Goal: Check status: Check status

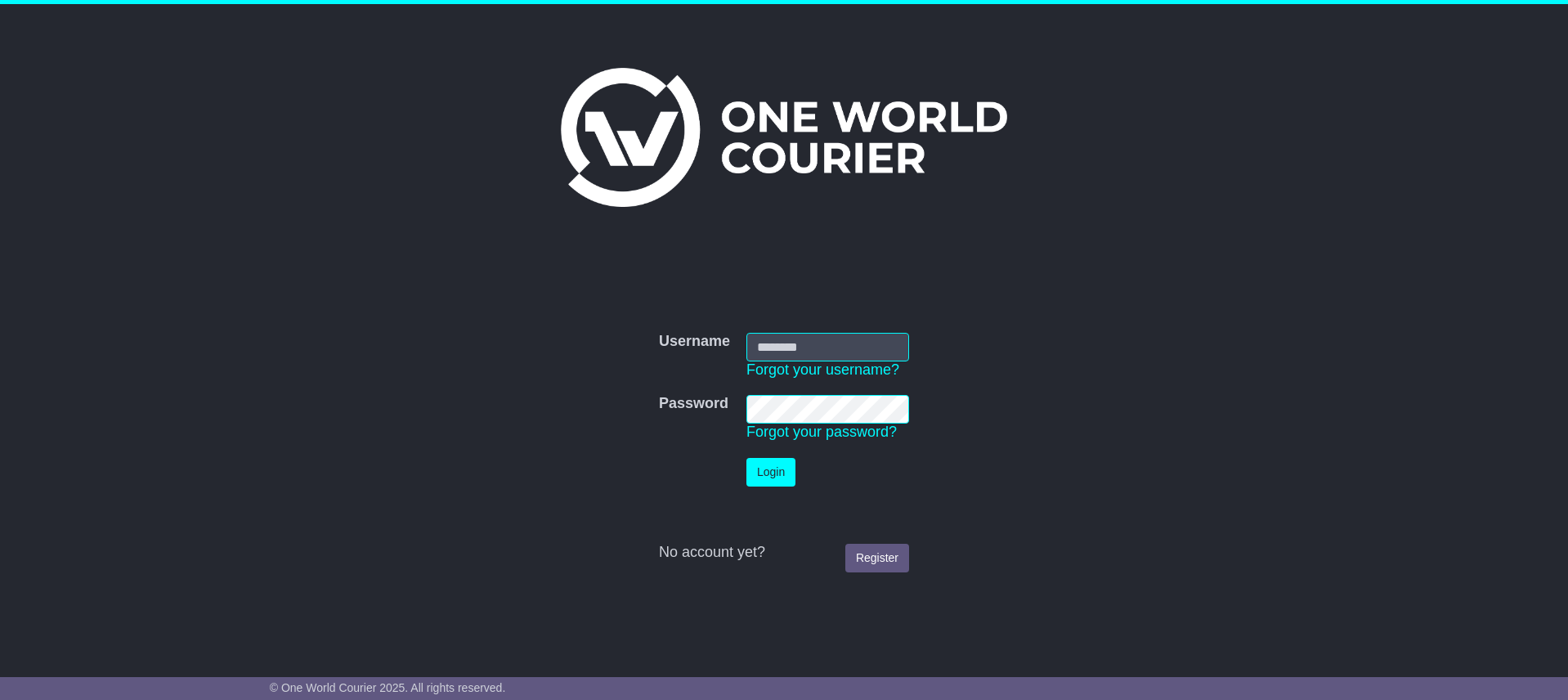
type input "**********"
click at [777, 471] on button "Login" at bounding box center [771, 472] width 49 height 29
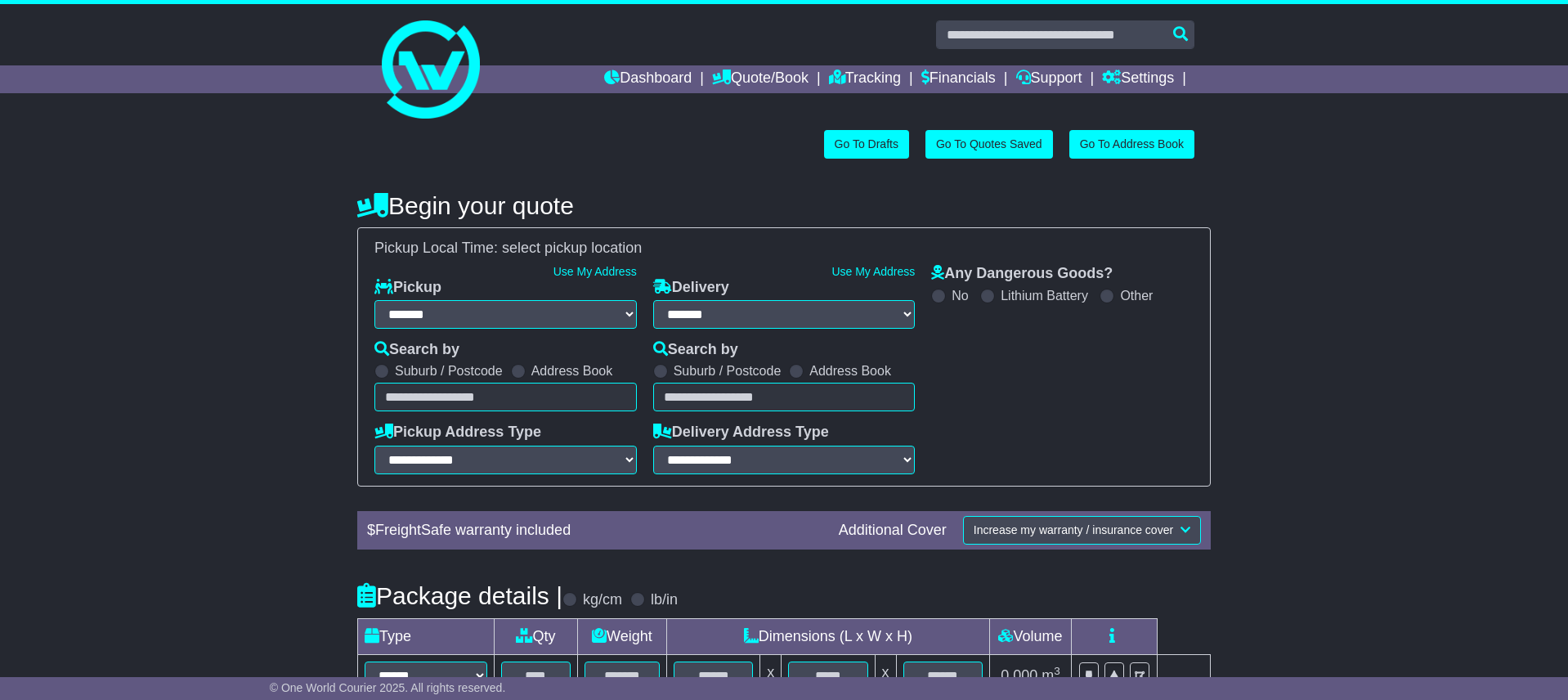
select select "**"
select select
click at [865, 81] on link "Tracking" at bounding box center [865, 79] width 72 height 28
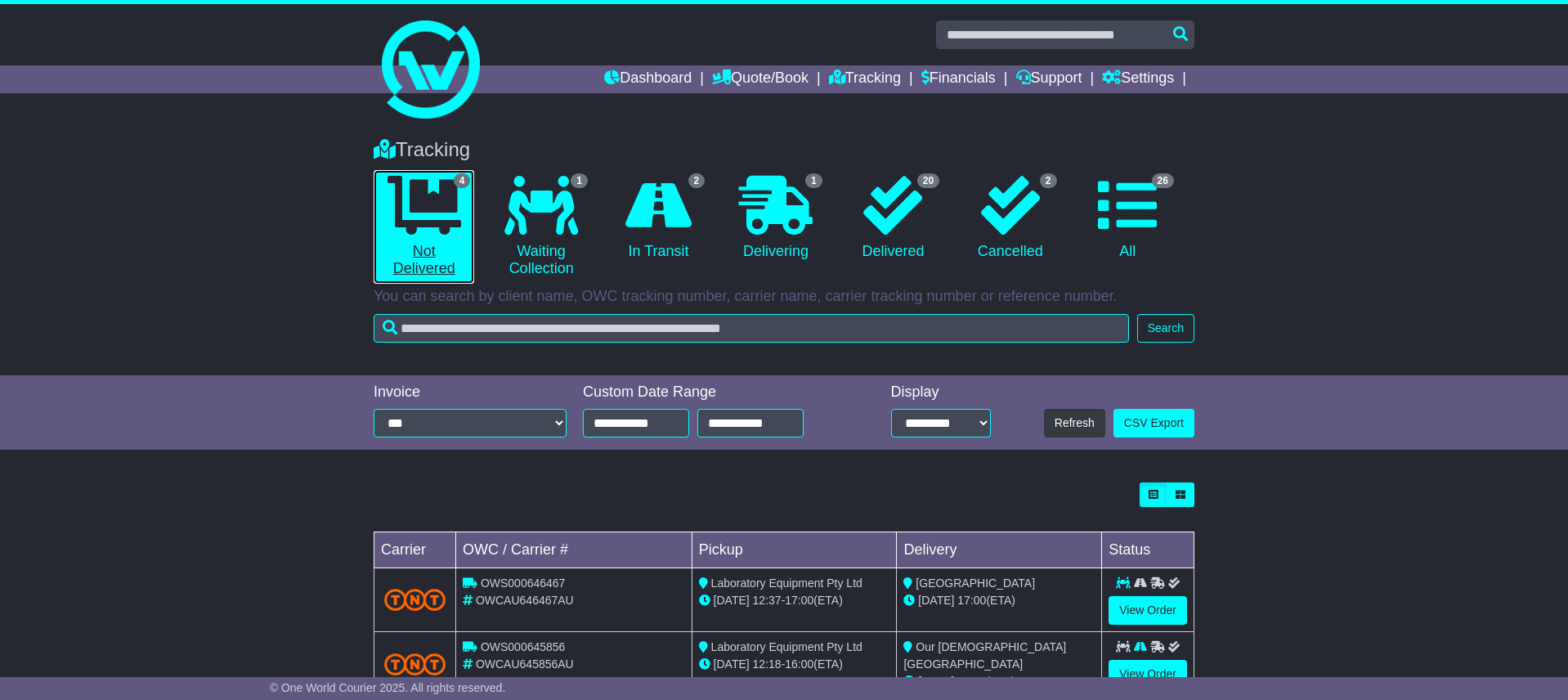
click at [430, 203] on icon at bounding box center [424, 205] width 74 height 59
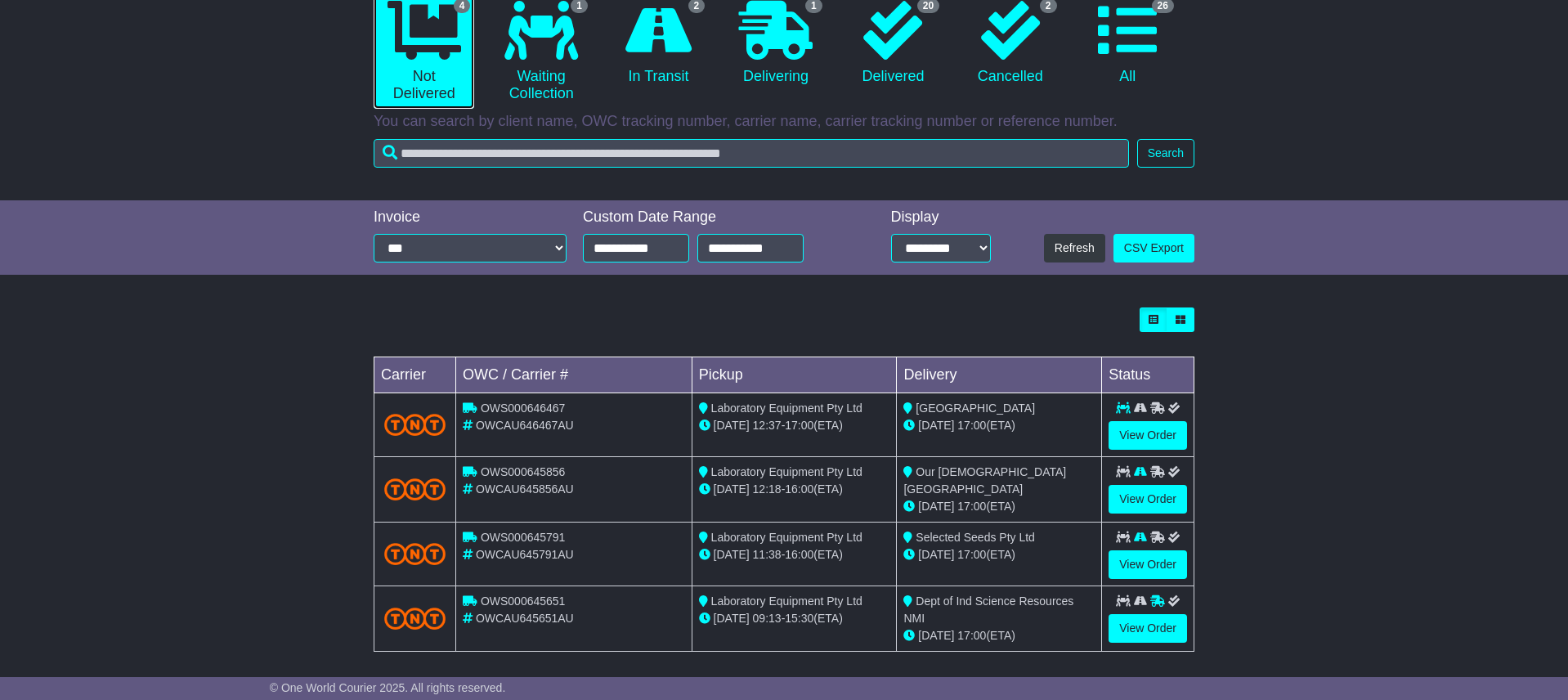
scroll to position [182, 0]
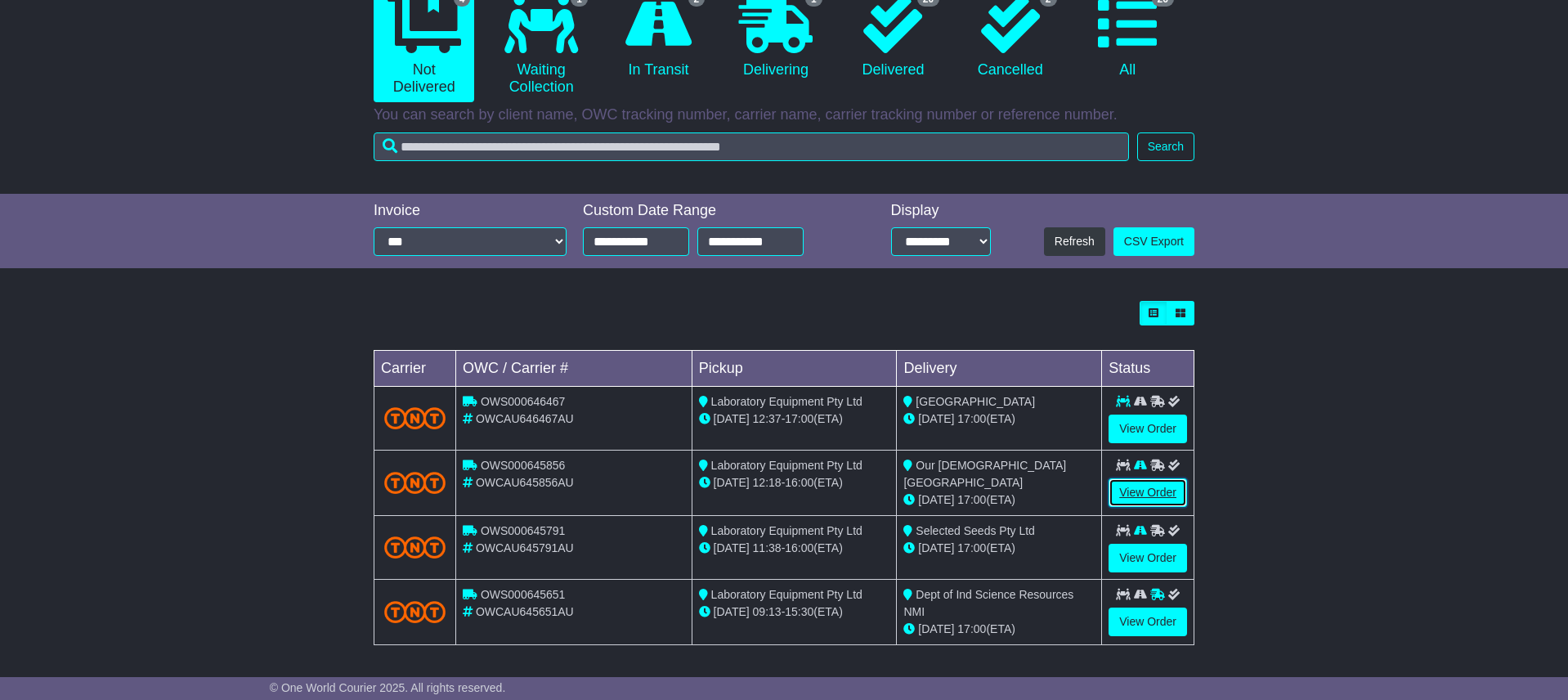
click at [1136, 491] on link "View Order" at bounding box center [1147, 493] width 79 height 29
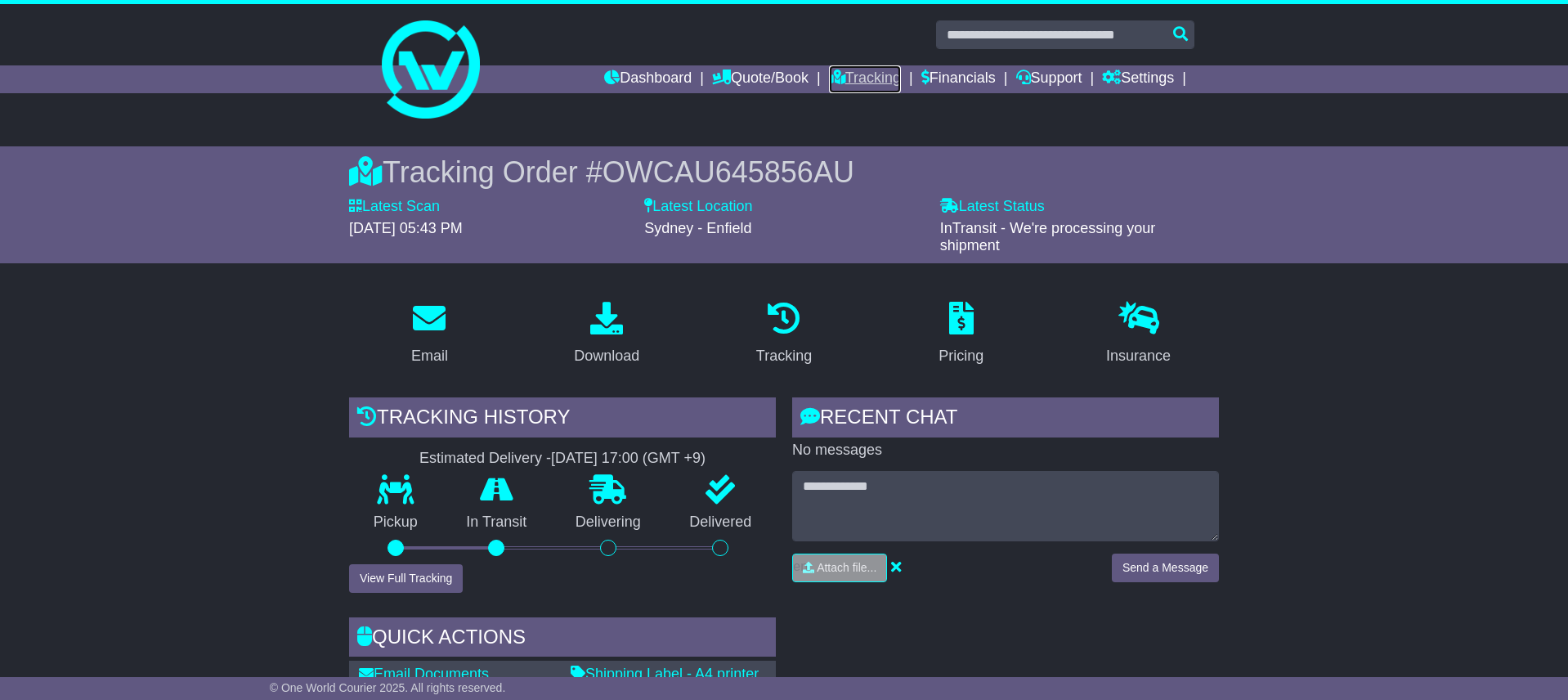
click at [853, 73] on link "Tracking" at bounding box center [865, 79] width 72 height 28
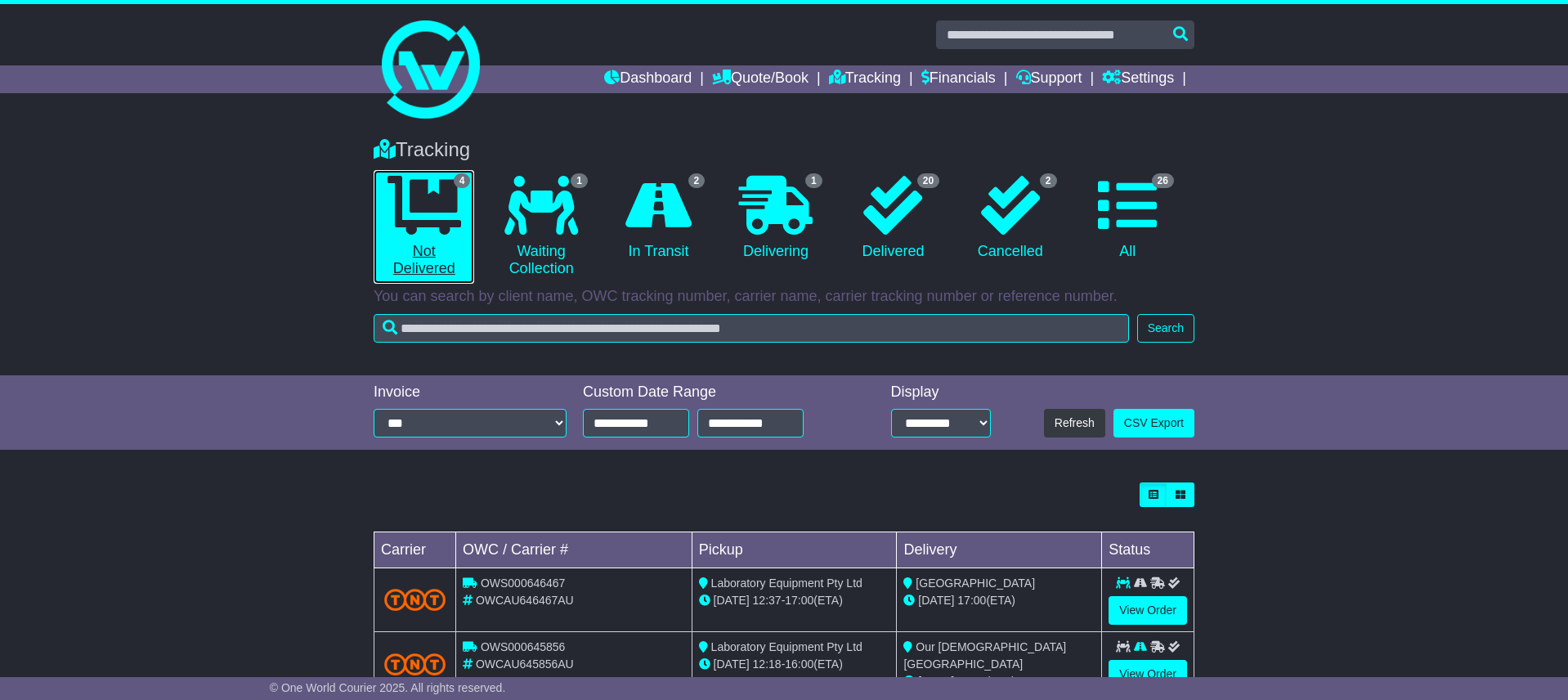
click at [448, 210] on icon at bounding box center [424, 205] width 74 height 59
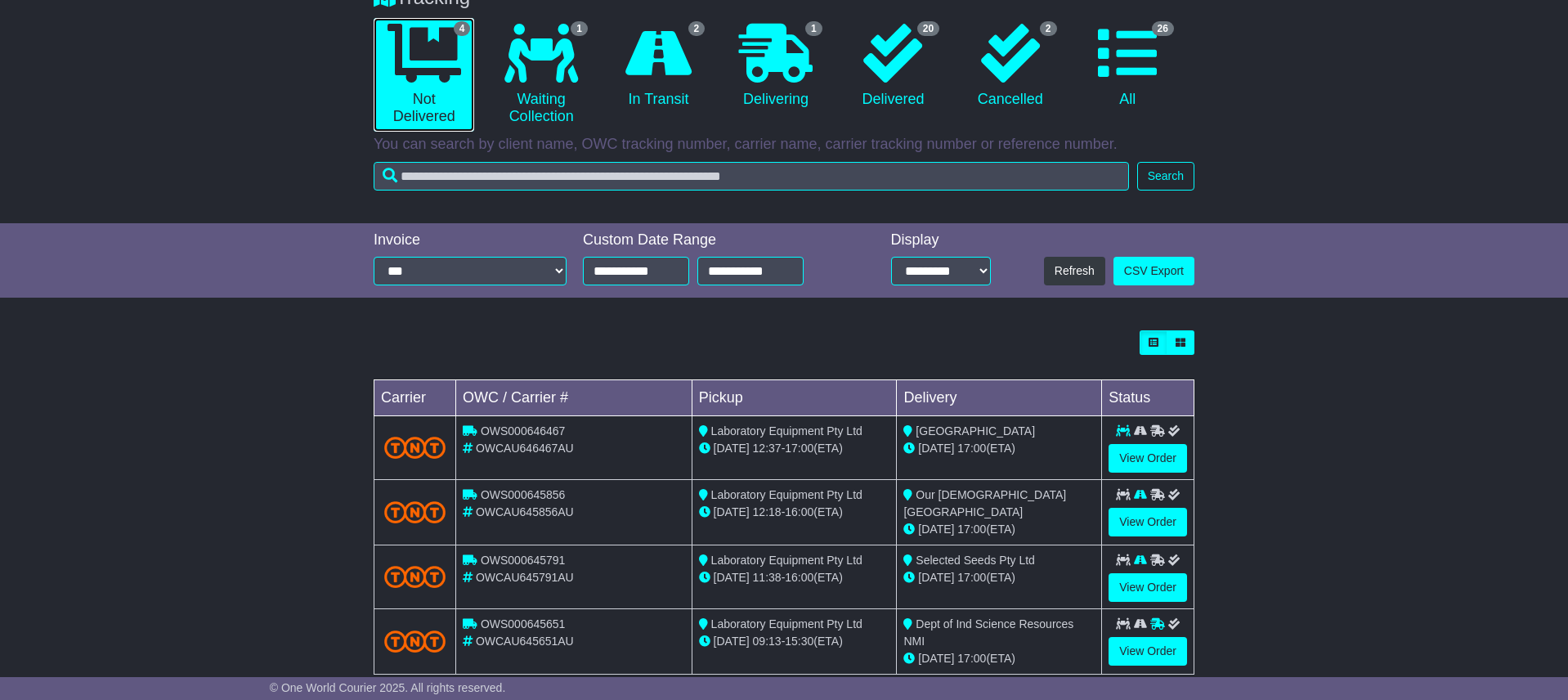
scroll to position [182, 0]
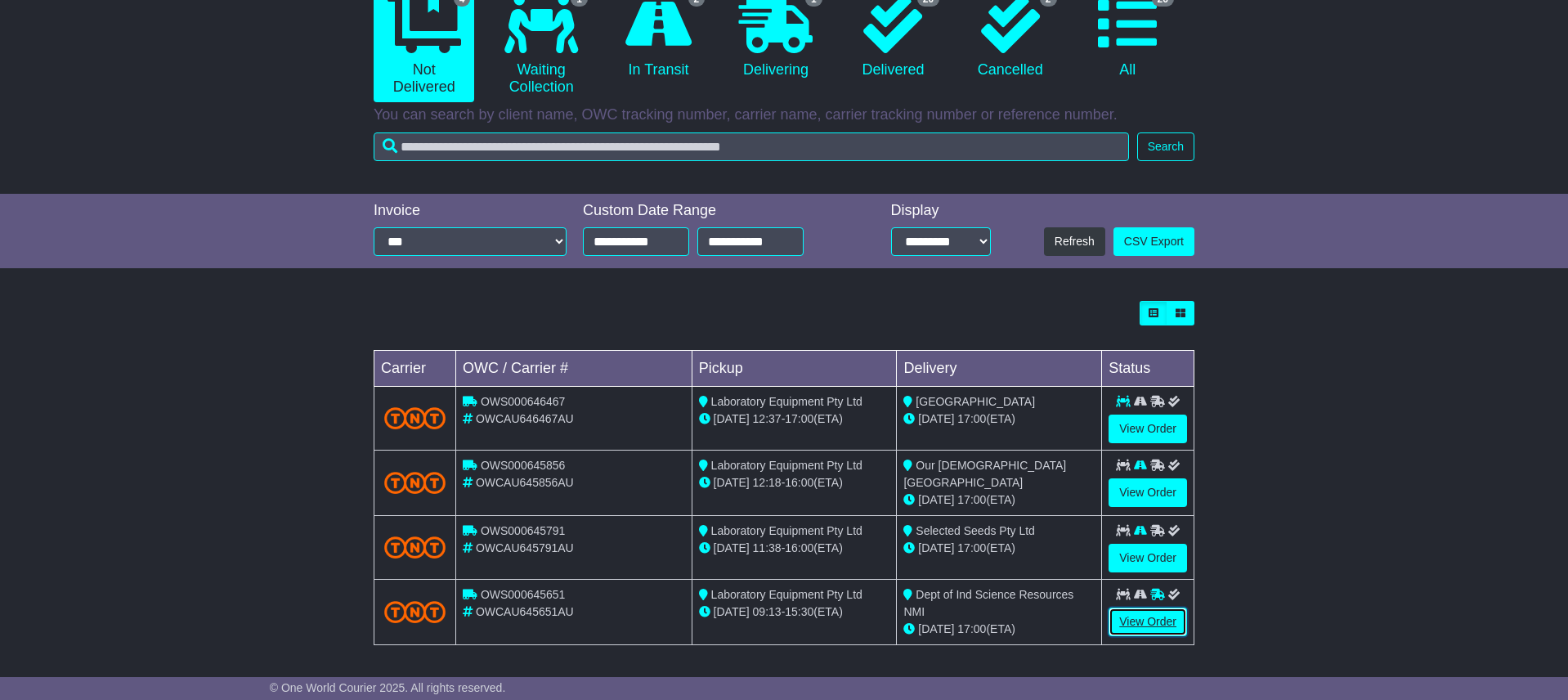
click at [1150, 620] on link "View Order" at bounding box center [1147, 622] width 79 height 29
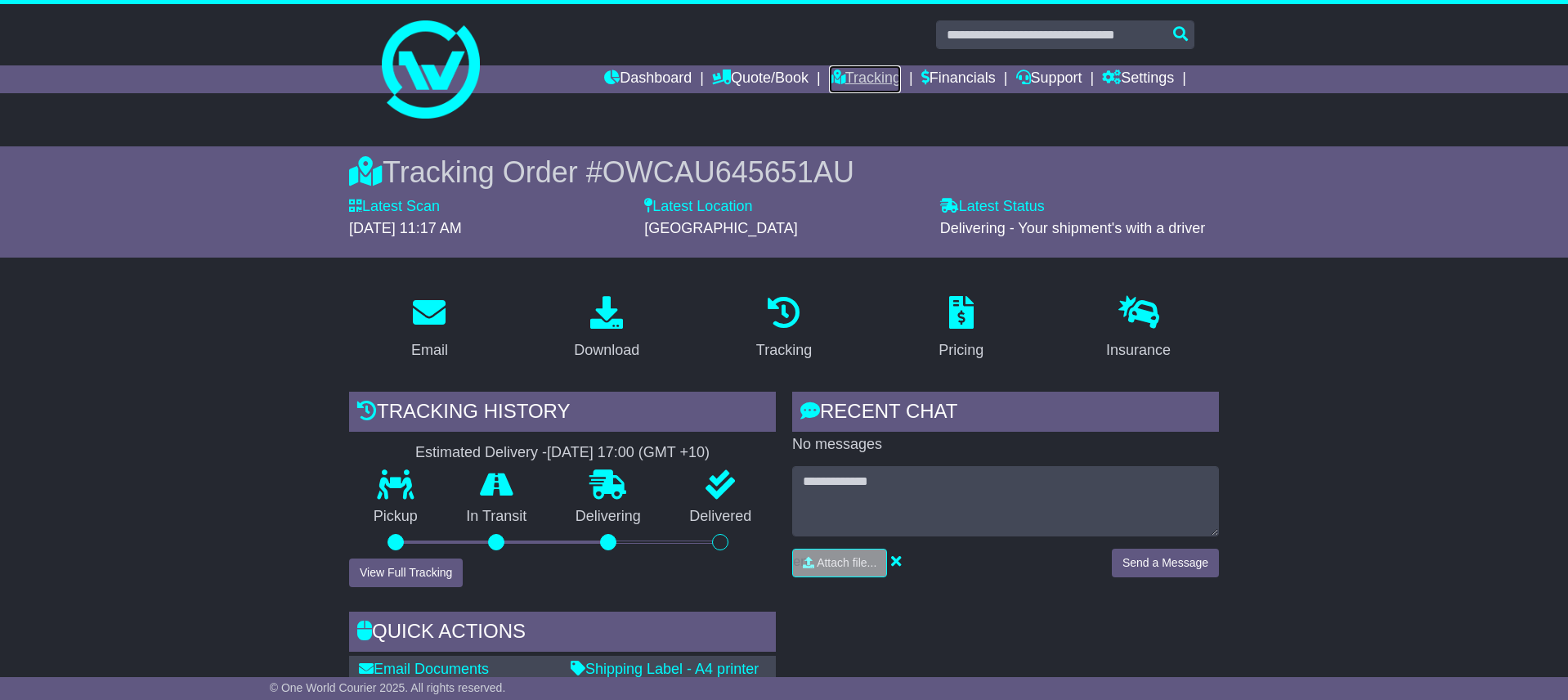
click at [871, 76] on link "Tracking" at bounding box center [865, 79] width 72 height 28
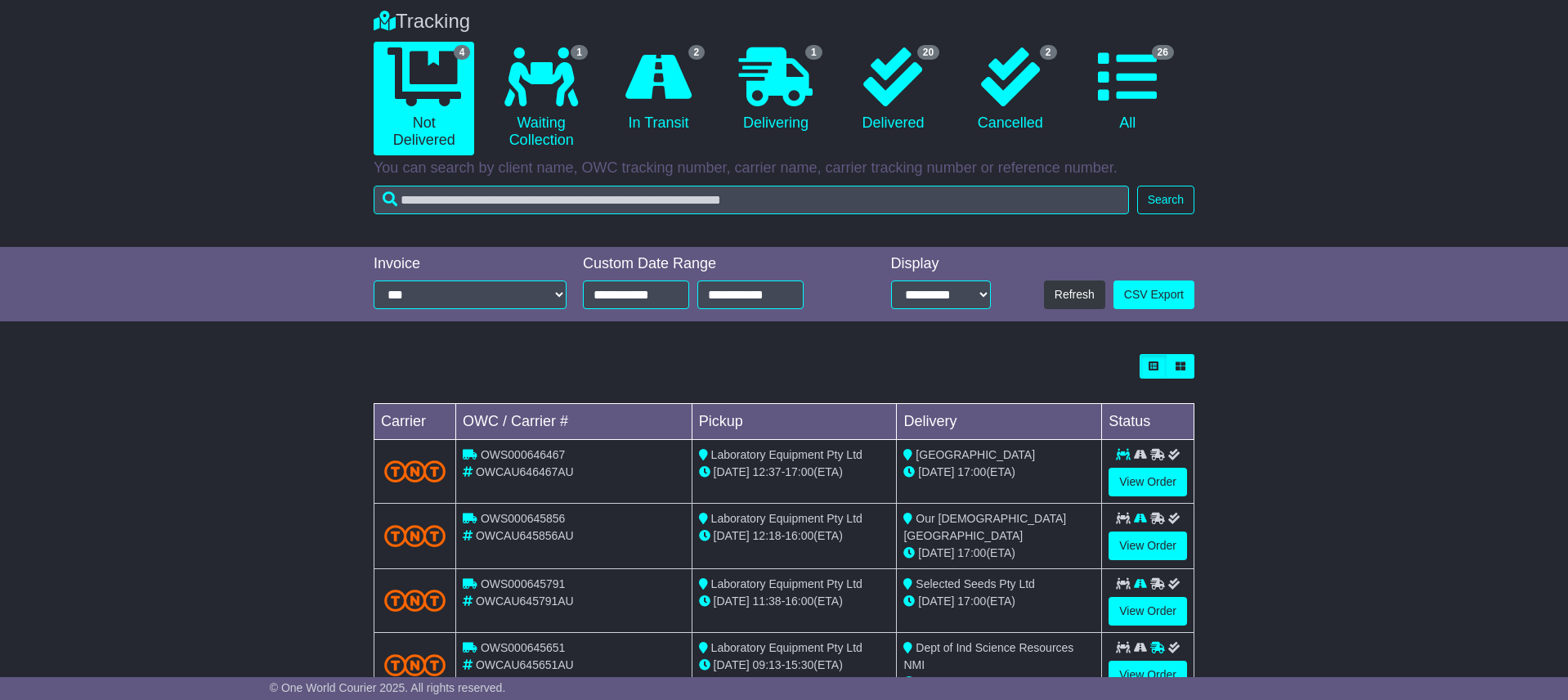
scroll to position [135, 0]
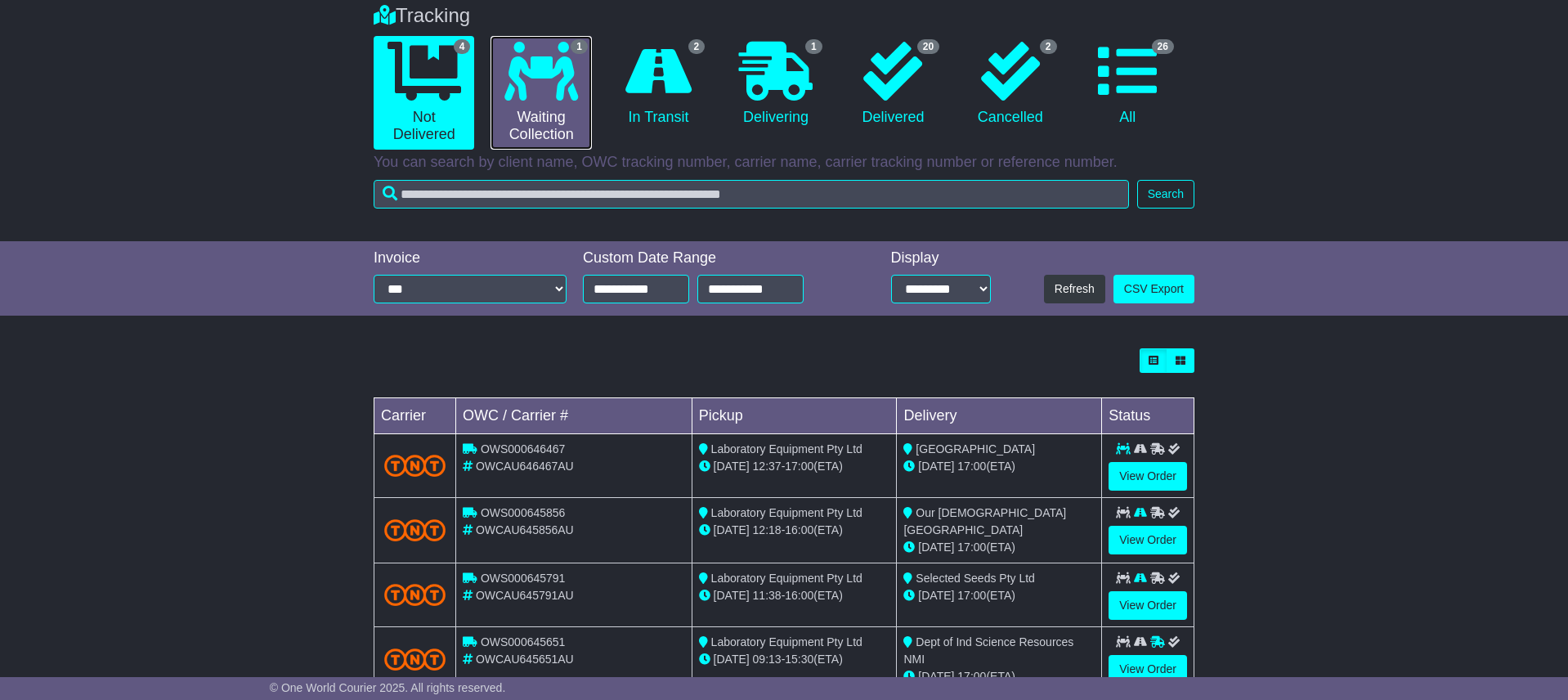
drag, startPoint x: 557, startPoint y: 85, endPoint x: 594, endPoint y: 114, distance: 47.0
click at [557, 85] on icon at bounding box center [542, 70] width 74 height 59
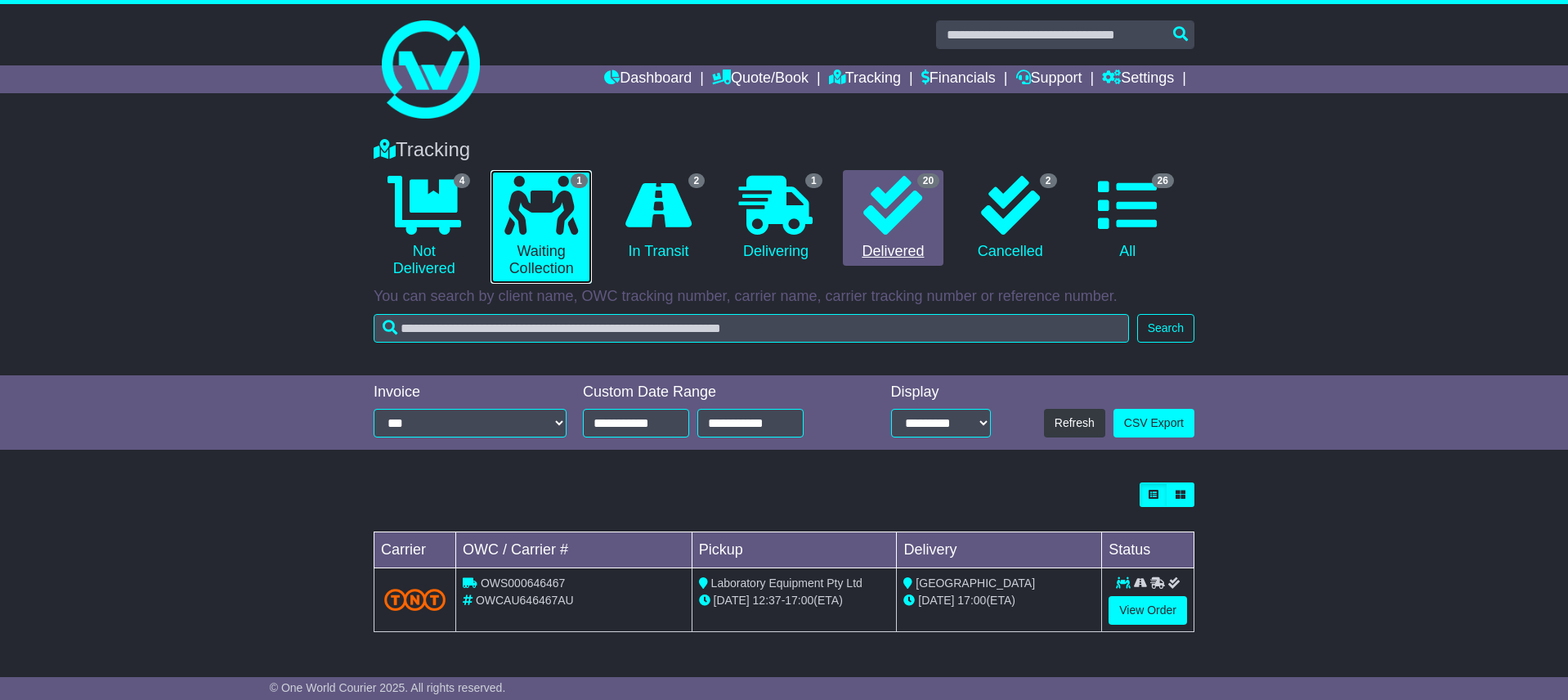
scroll to position [0, 0]
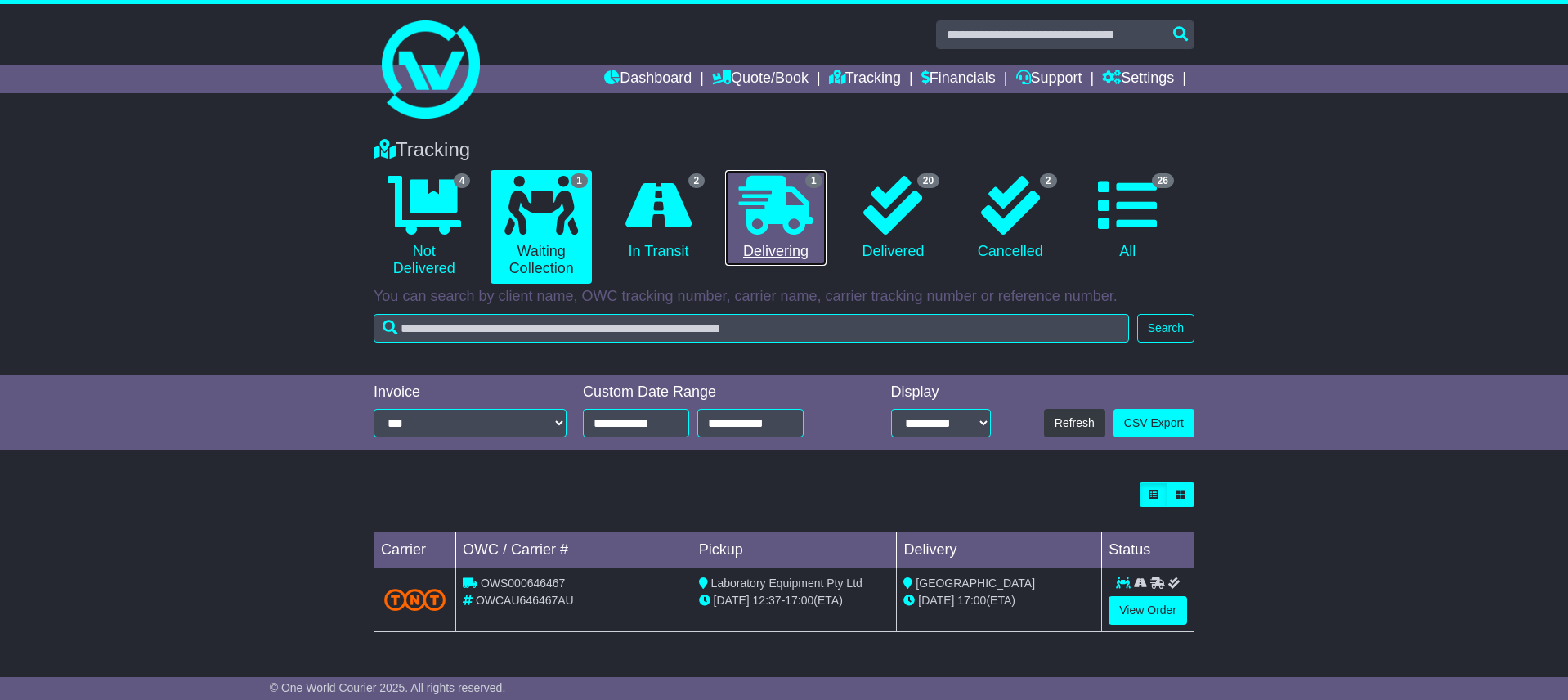
click at [781, 215] on icon at bounding box center [776, 205] width 74 height 59
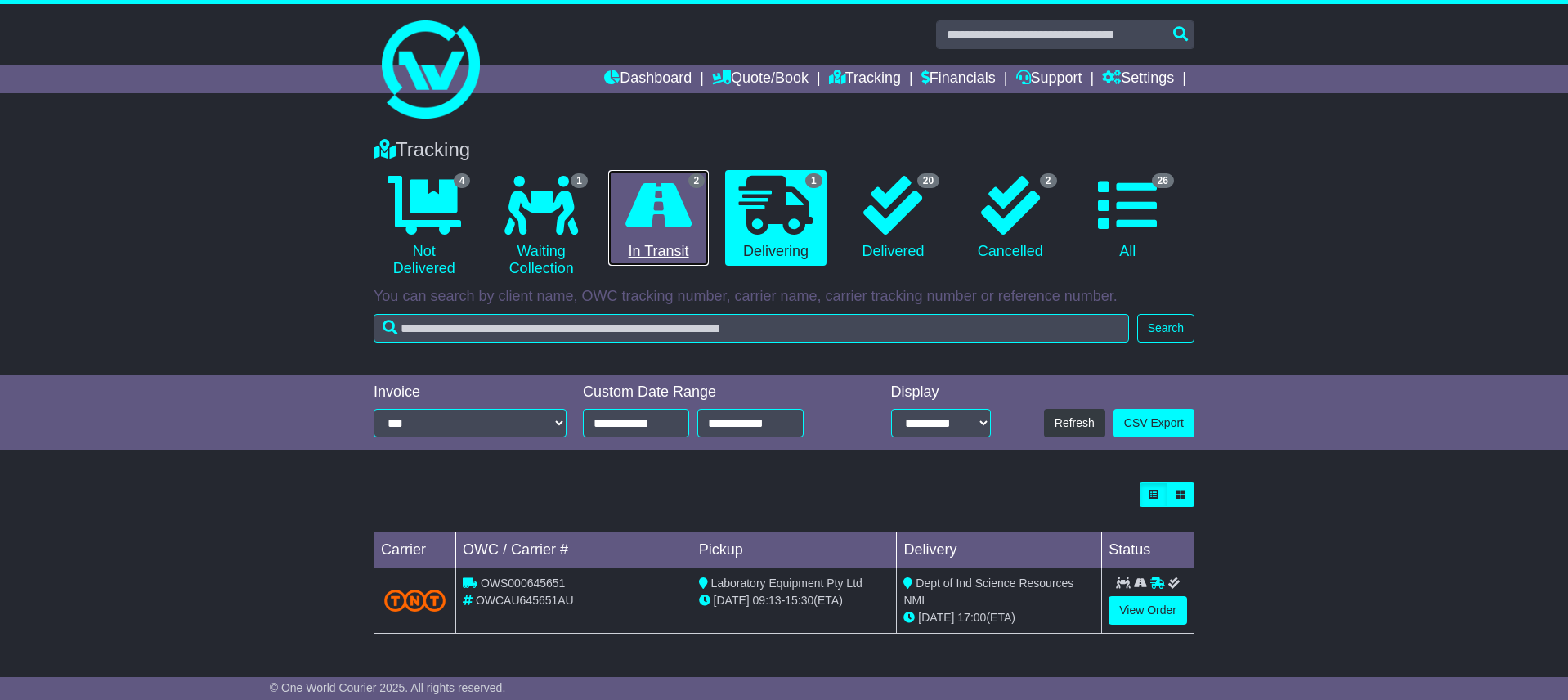
click at [660, 208] on icon at bounding box center [658, 205] width 66 height 59
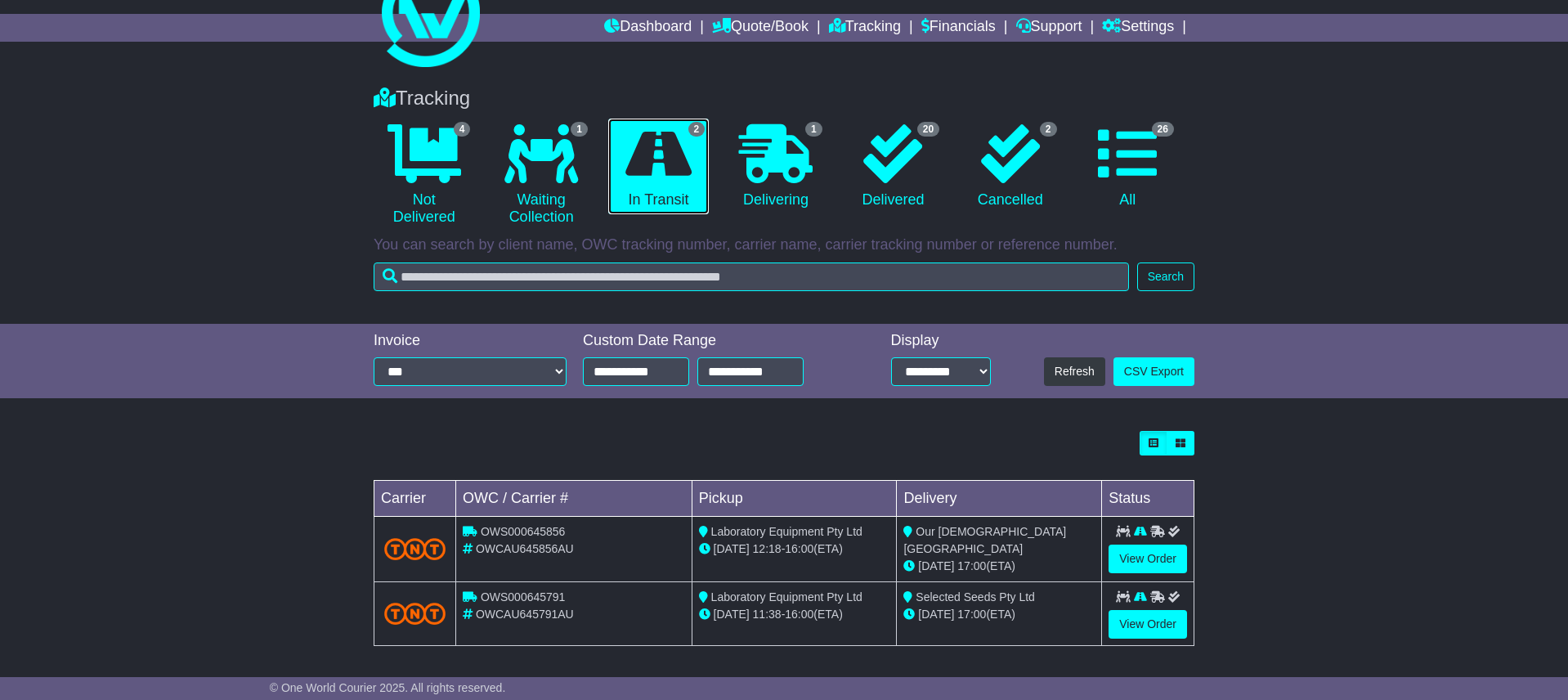
scroll to position [54, 0]
